Goal: Information Seeking & Learning: Learn about a topic

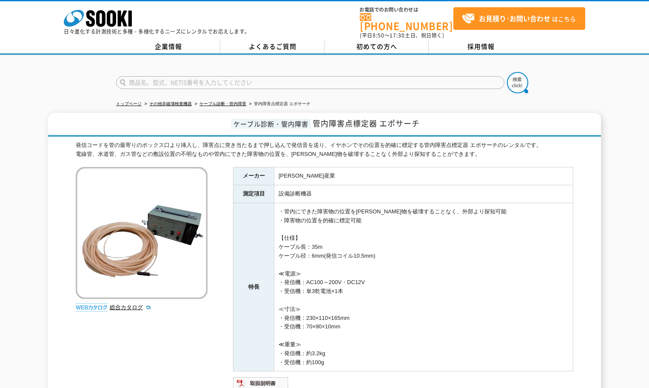
scroll to position [43, 0]
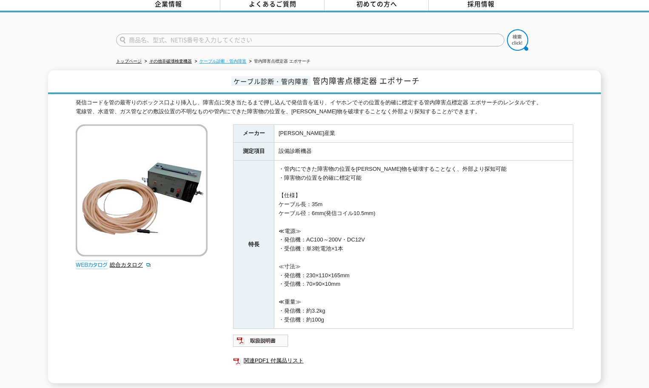
click at [221, 59] on link "ケーブル診断・管内障害" at bounding box center [223, 61] width 47 height 5
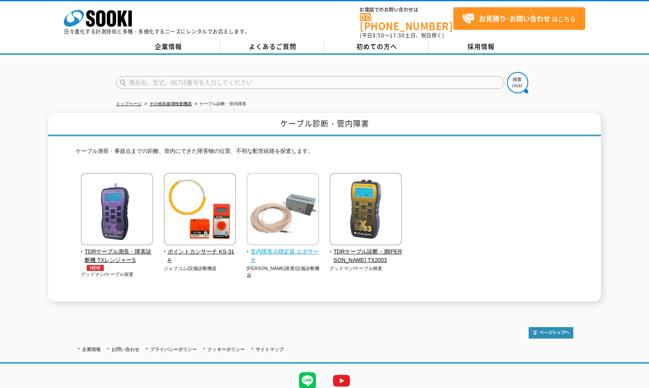
click at [285, 195] on img at bounding box center [283, 210] width 72 height 74
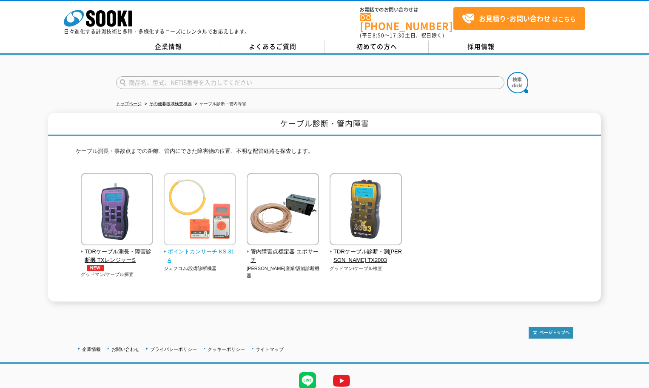
click at [205, 220] on img at bounding box center [200, 210] width 72 height 74
drag, startPoint x: 155, startPoint y: 89, endPoint x: 123, endPoint y: 70, distance: 37.1
click at [145, 81] on form at bounding box center [324, 84] width 417 height 24
drag, startPoint x: 91, startPoint y: 40, endPoint x: 176, endPoint y: 97, distance: 102.6
click at [92, 40] on div "企業情報 よくあるご質問 初めての方へ 採用情報" at bounding box center [324, 47] width 649 height 14
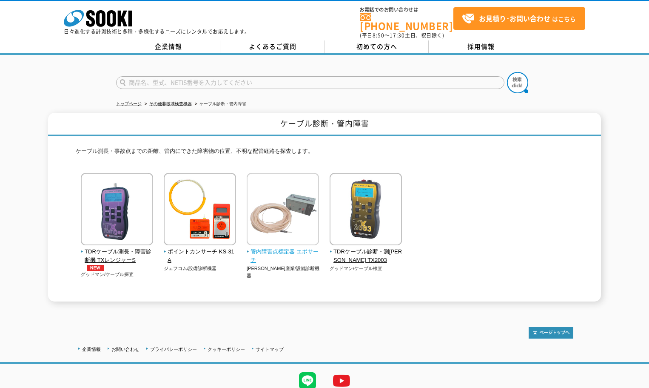
click at [295, 192] on img at bounding box center [283, 210] width 72 height 74
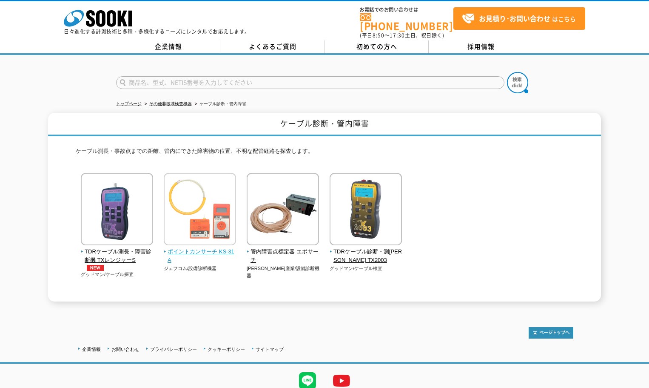
click at [197, 208] on img at bounding box center [200, 210] width 72 height 74
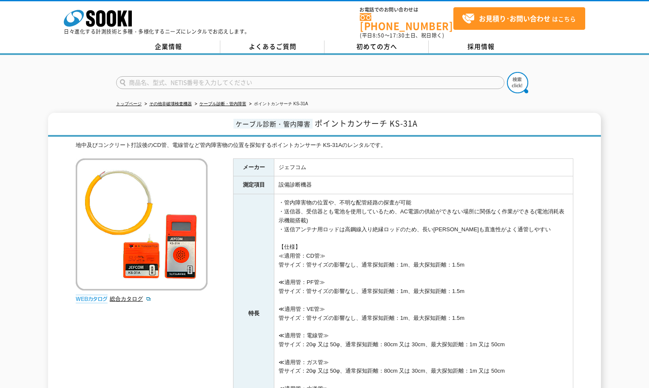
scroll to position [43, 0]
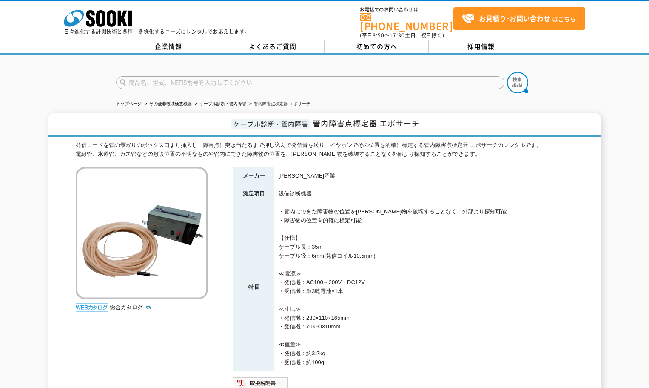
scroll to position [43, 0]
